Goal: Transaction & Acquisition: Book appointment/travel/reservation

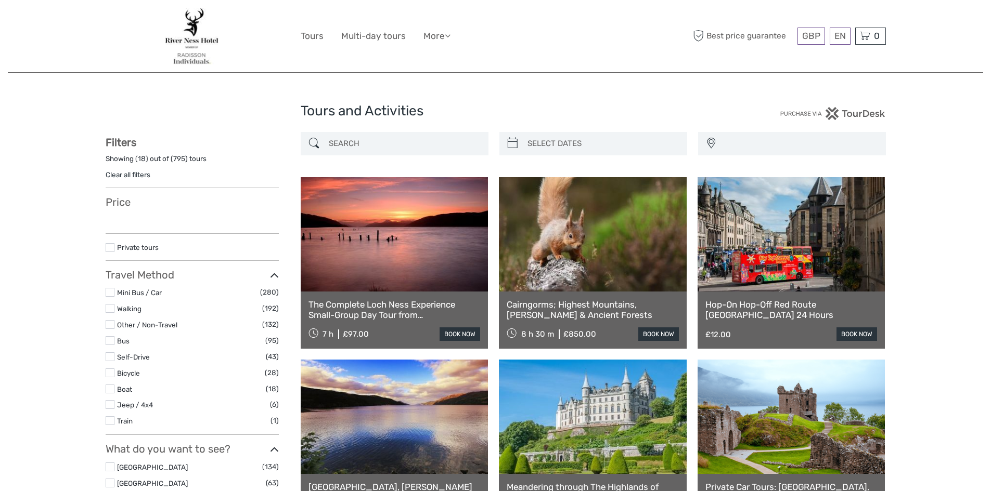
select select
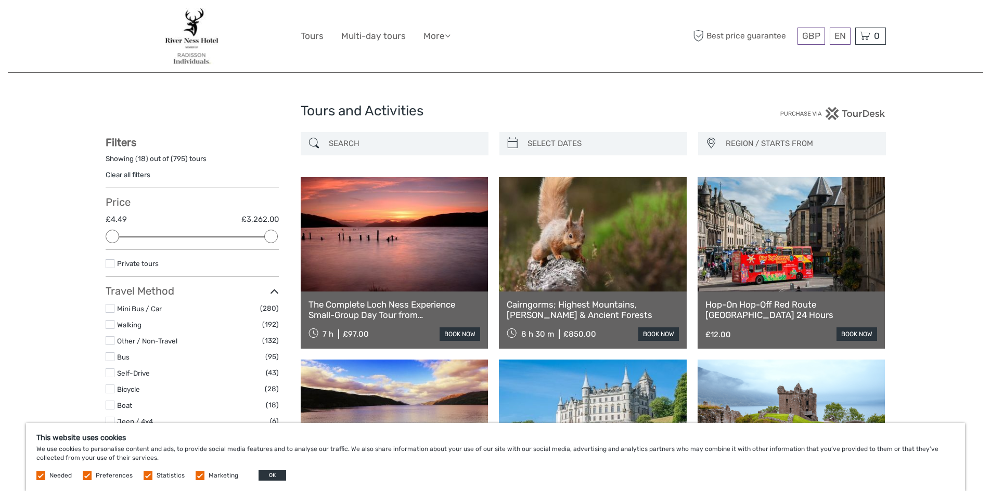
click at [409, 140] on input "search" at bounding box center [404, 144] width 159 height 18
click at [766, 146] on span "REGION / STARTS FROM" at bounding box center [801, 143] width 160 height 17
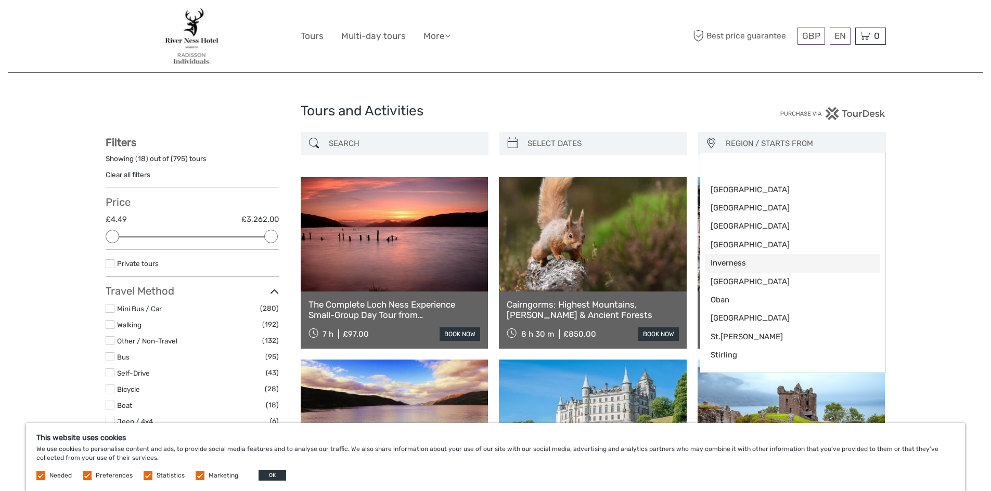
click at [735, 266] on span "Inverness" at bounding box center [783, 263] width 147 height 11
select select "Inverness"
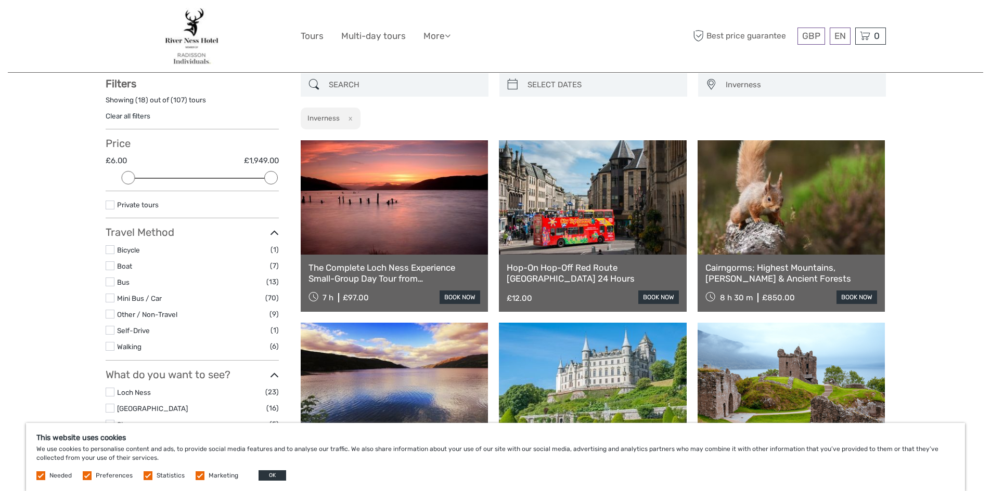
scroll to position [59, 0]
type input "03/10/2025"
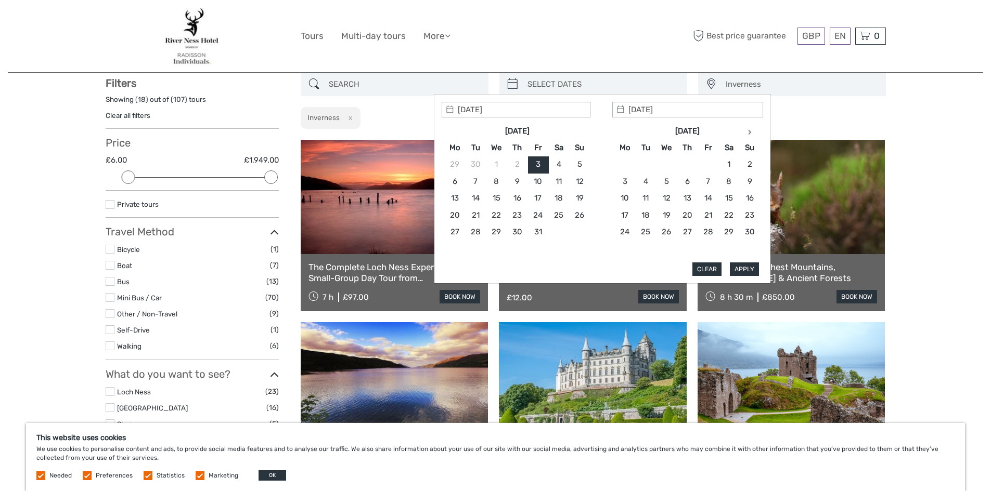
click at [558, 82] on input "search" at bounding box center [602, 84] width 159 height 18
type input "04/10/2025"
click at [750, 274] on button "Apply" at bounding box center [744, 270] width 29 height 14
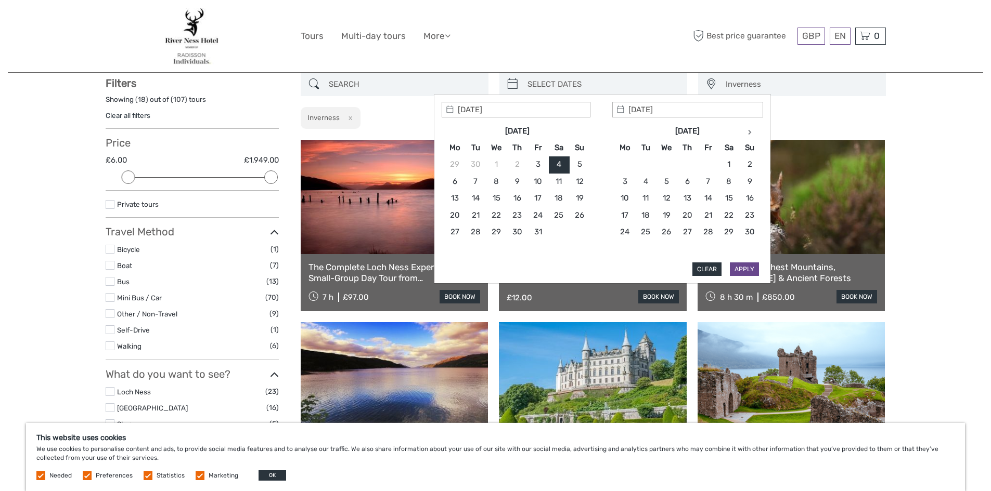
type input "04/10/2025 - 04/10/2025"
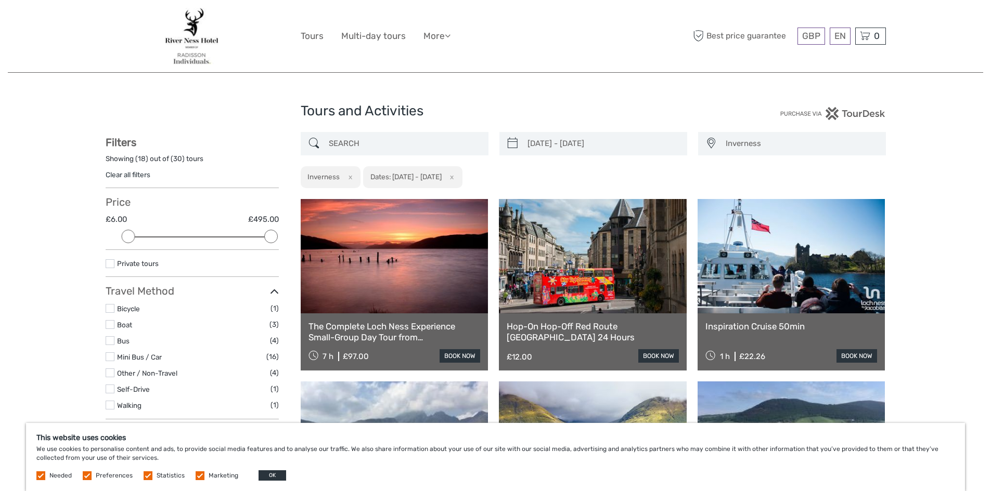
click at [402, 143] on input "search" at bounding box center [404, 144] width 159 height 18
click at [386, 141] on input "search" at bounding box center [404, 144] width 159 height 18
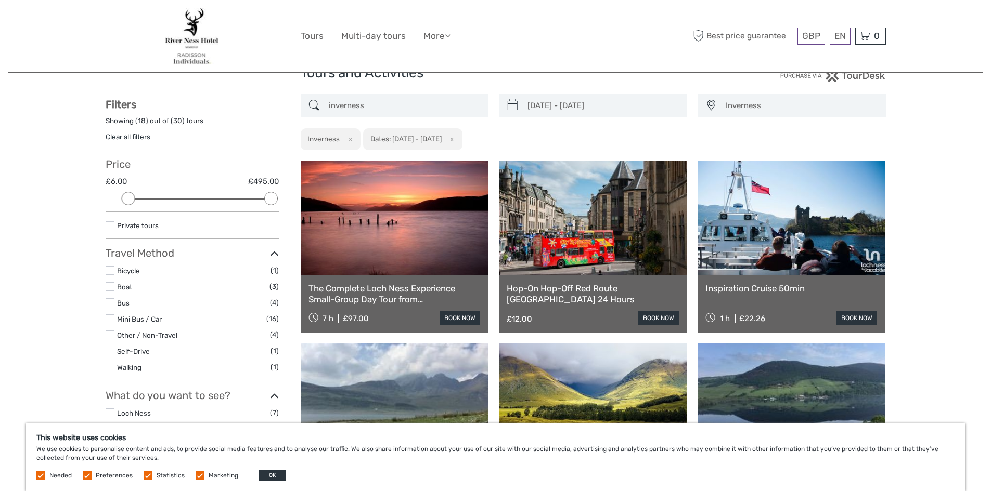
type input "inverness"
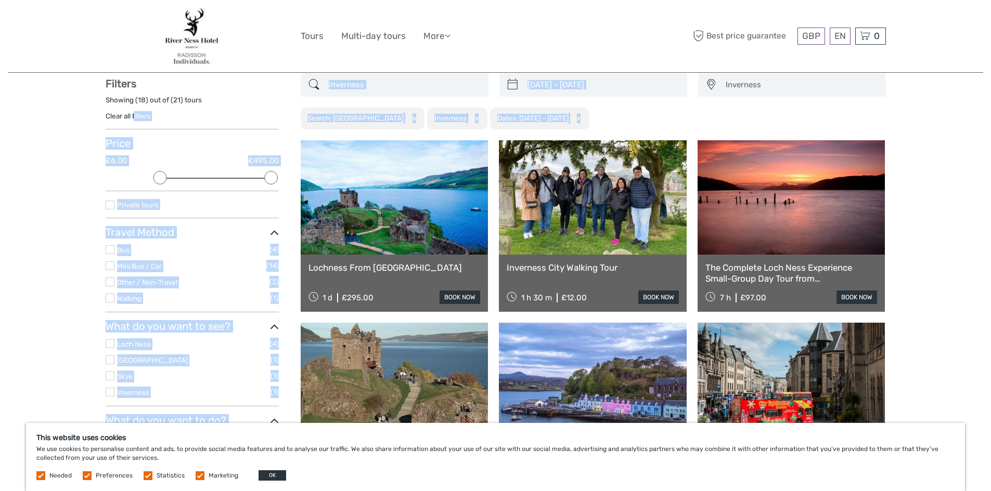
scroll to position [59, 0]
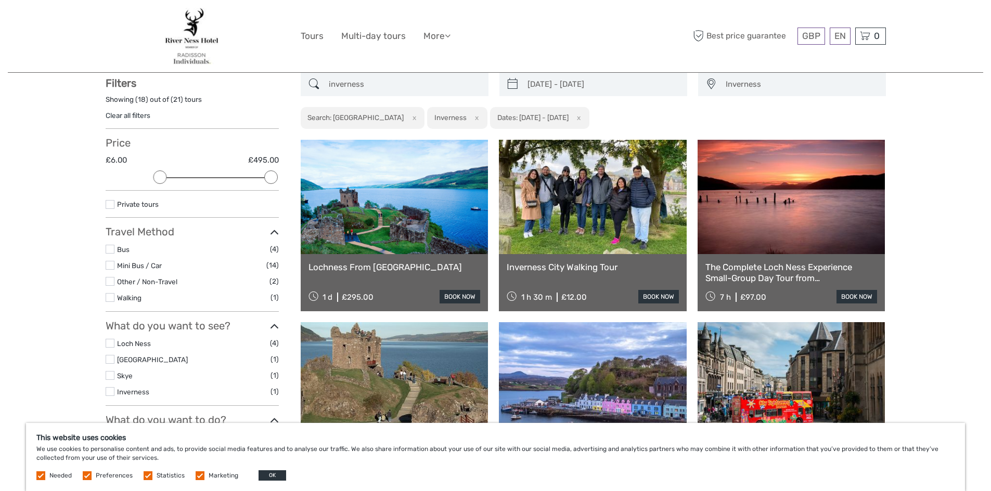
drag, startPoint x: 381, startPoint y: 83, endPoint x: 243, endPoint y: 77, distance: 137.9
click at [619, 90] on input "04/10/2025 - 04/10/2025" at bounding box center [602, 84] width 159 height 18
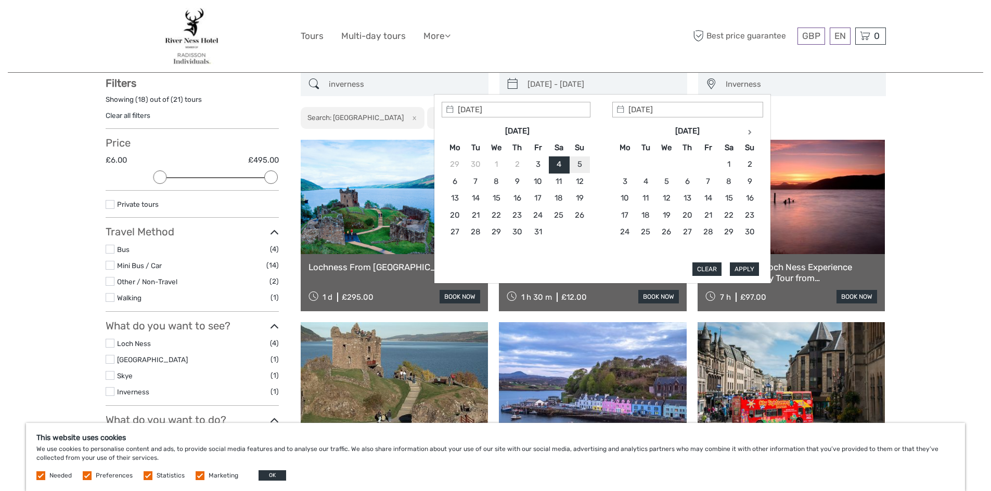
type input "05/10/2025"
click at [754, 273] on button "Apply" at bounding box center [744, 270] width 29 height 14
type input "05/10/2025 - 05/10/2025"
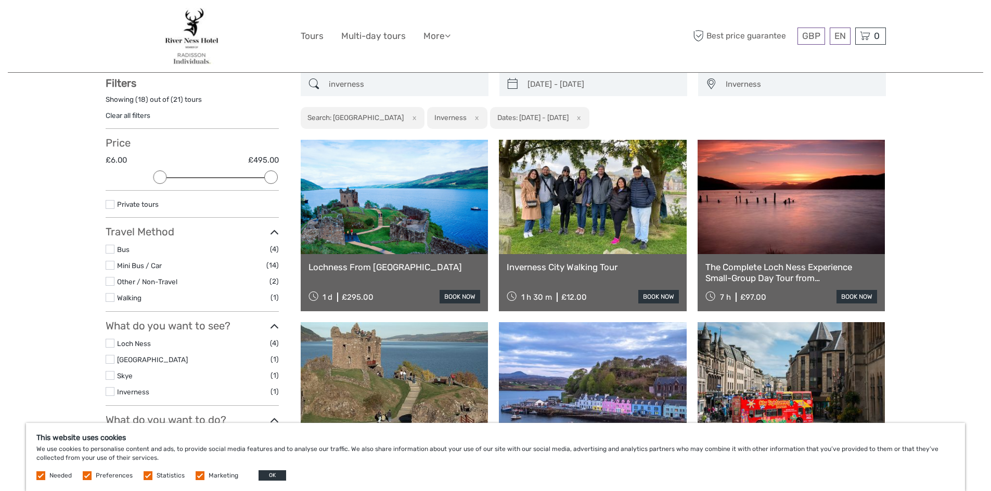
click at [383, 85] on input "inverness" at bounding box center [404, 84] width 159 height 18
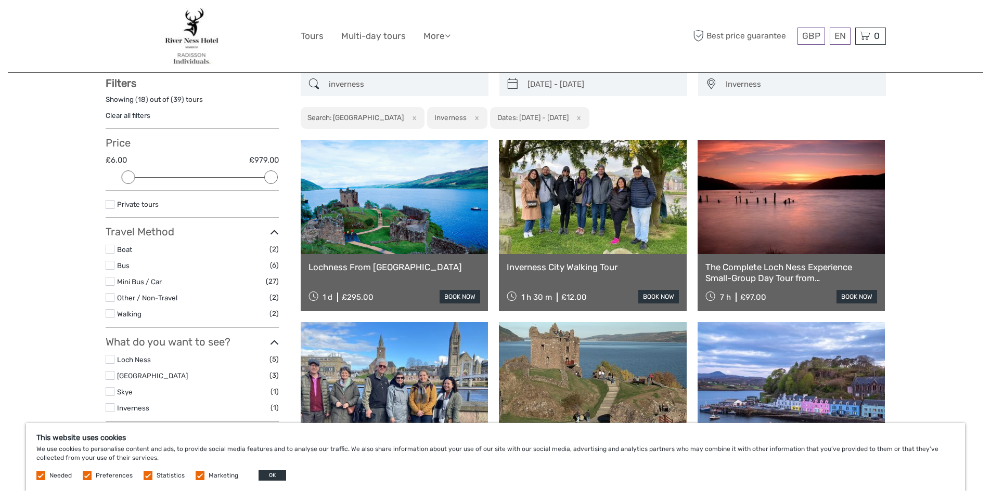
click at [383, 85] on input "inverness" at bounding box center [404, 84] width 159 height 18
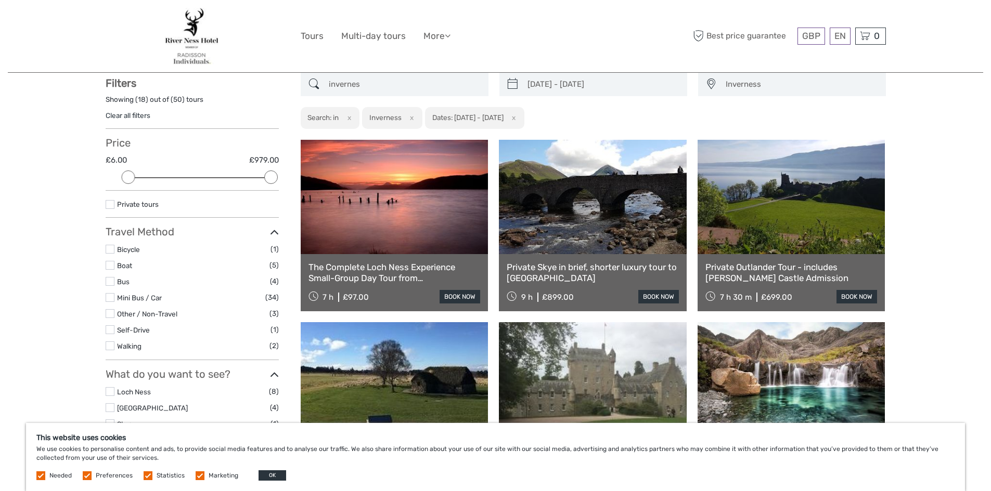
type input "inverness"
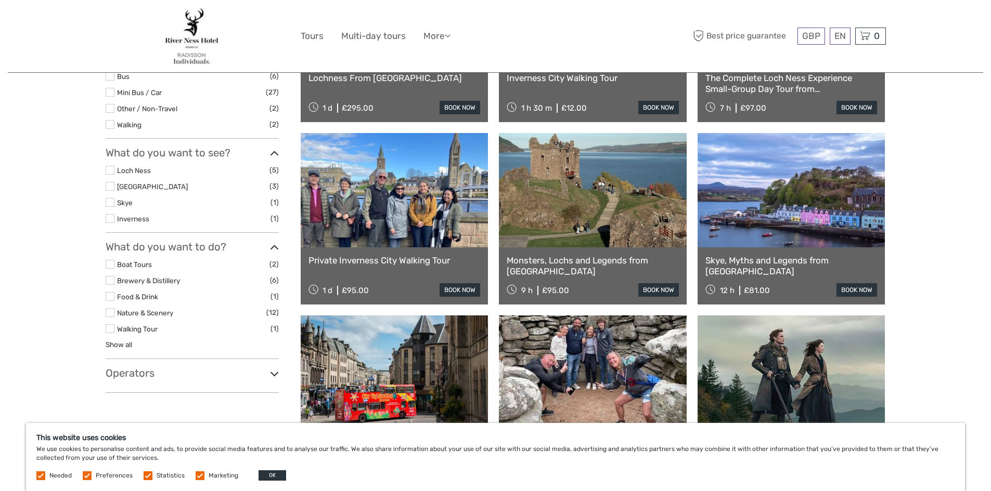
scroll to position [267, 0]
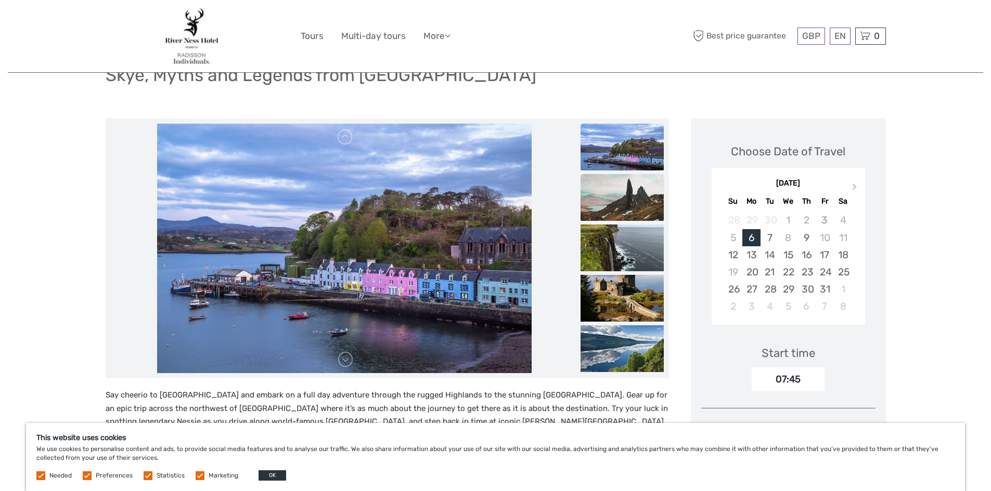
scroll to position [52, 0]
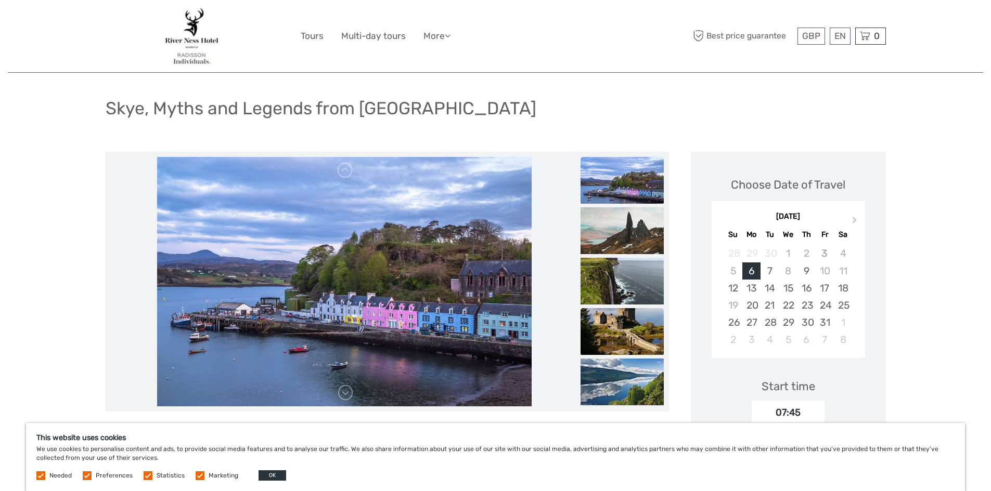
click at [618, 334] on img at bounding box center [621, 331] width 83 height 47
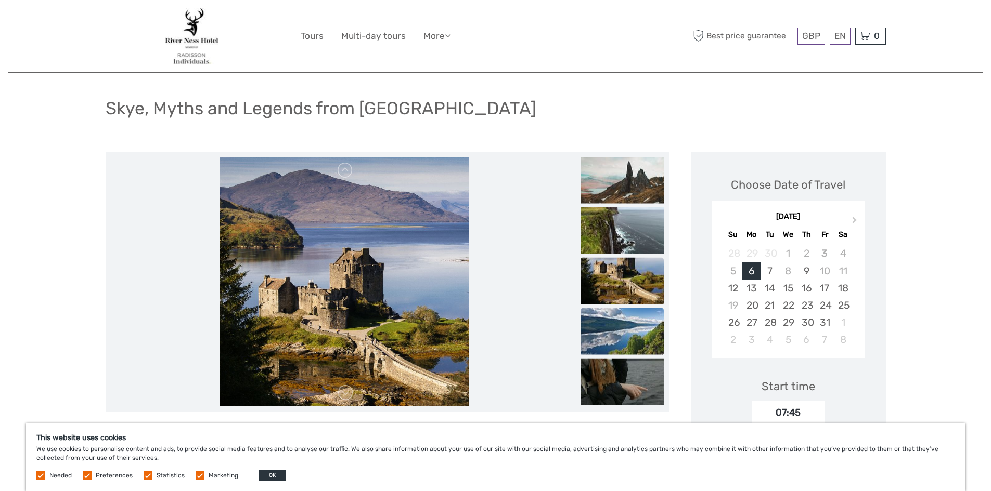
click at [636, 334] on img at bounding box center [621, 331] width 83 height 47
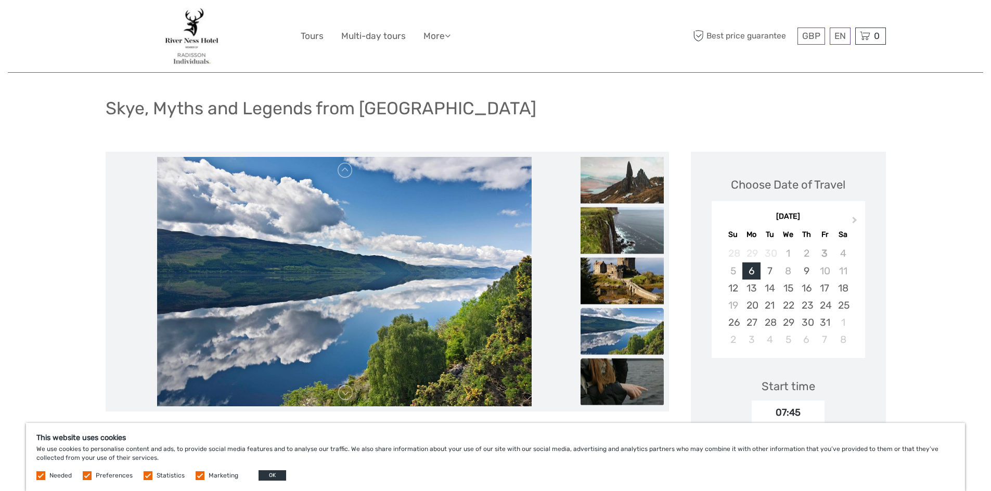
click at [626, 378] on img at bounding box center [621, 382] width 83 height 47
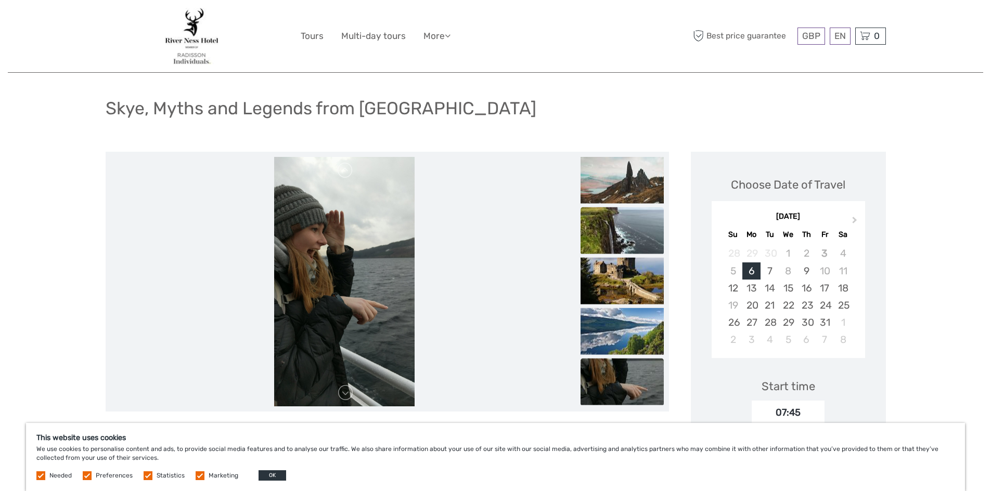
click at [631, 223] on img at bounding box center [621, 231] width 83 height 47
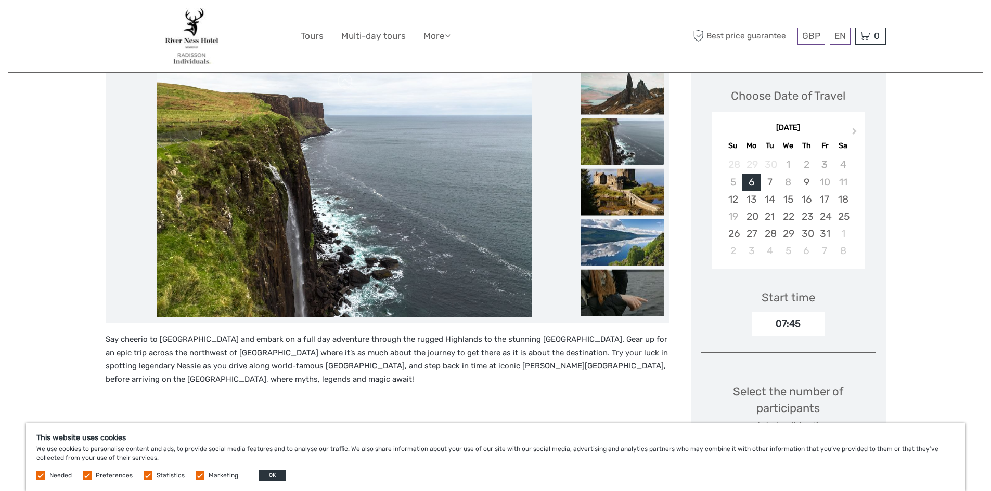
scroll to position [260, 0]
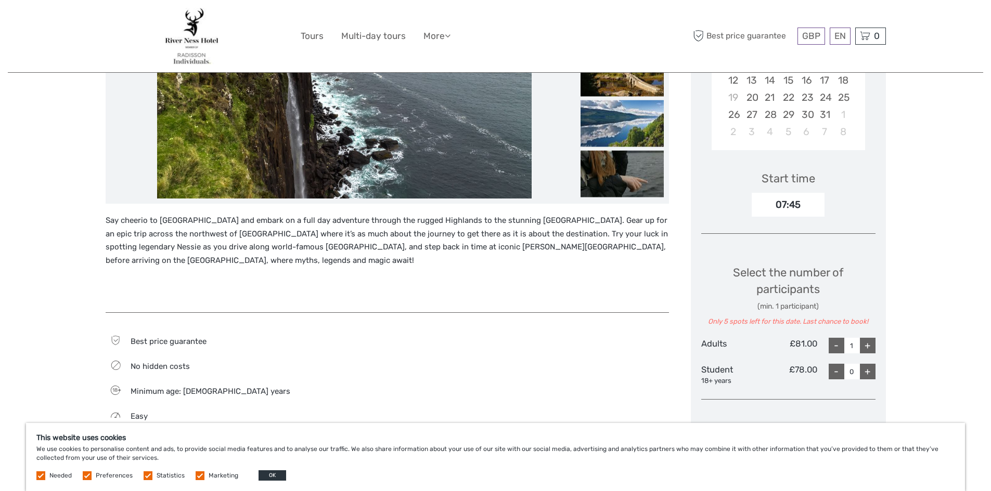
click at [870, 350] on div "+" at bounding box center [868, 346] width 16 height 16
click at [868, 348] on div "+" at bounding box center [868, 346] width 16 height 16
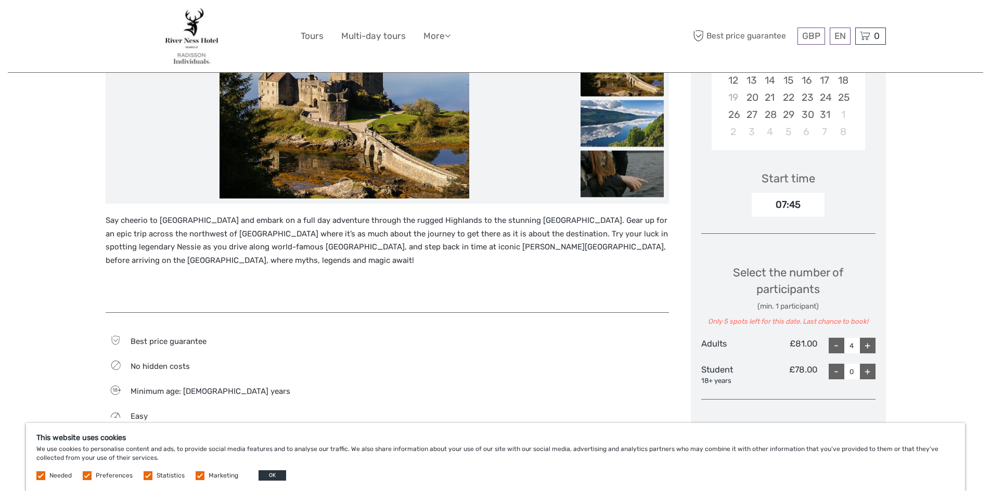
click at [831, 348] on div "-" at bounding box center [837, 346] width 16 height 16
type input "0"
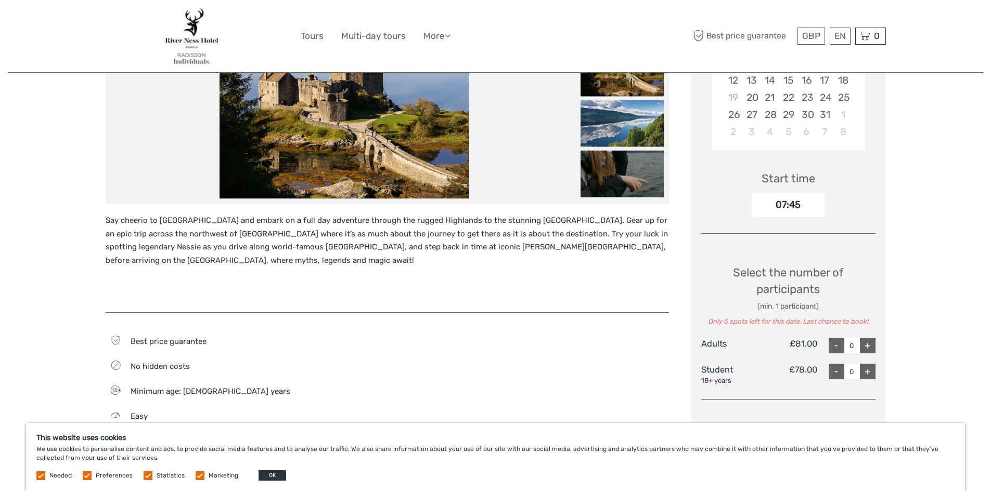
click at [831, 348] on div "-" at bounding box center [837, 346] width 16 height 16
click at [555, 330] on div "Best price guarantee No hidden costs 18 Minimum age: [DEMOGRAPHIC_DATA] years E…" at bounding box center [387, 395] width 563 height 143
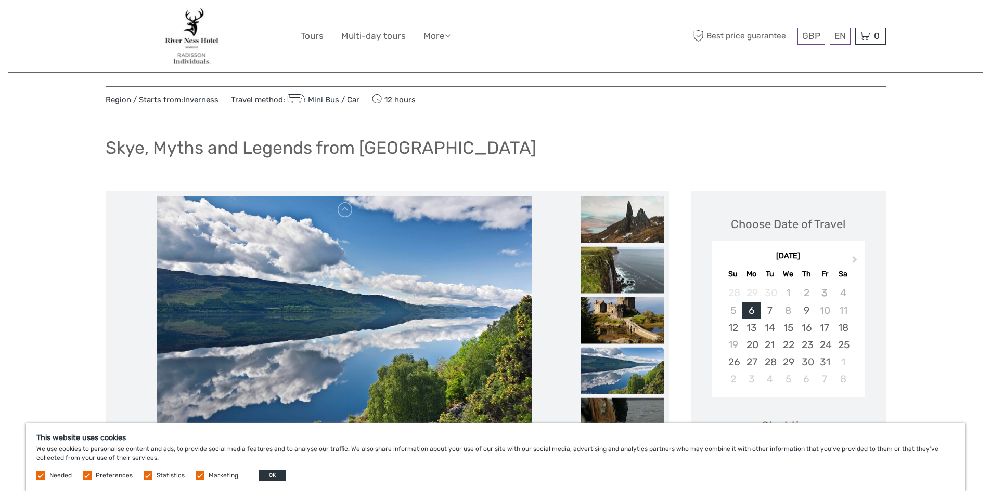
scroll to position [0, 0]
